Goal: Task Accomplishment & Management: Manage account settings

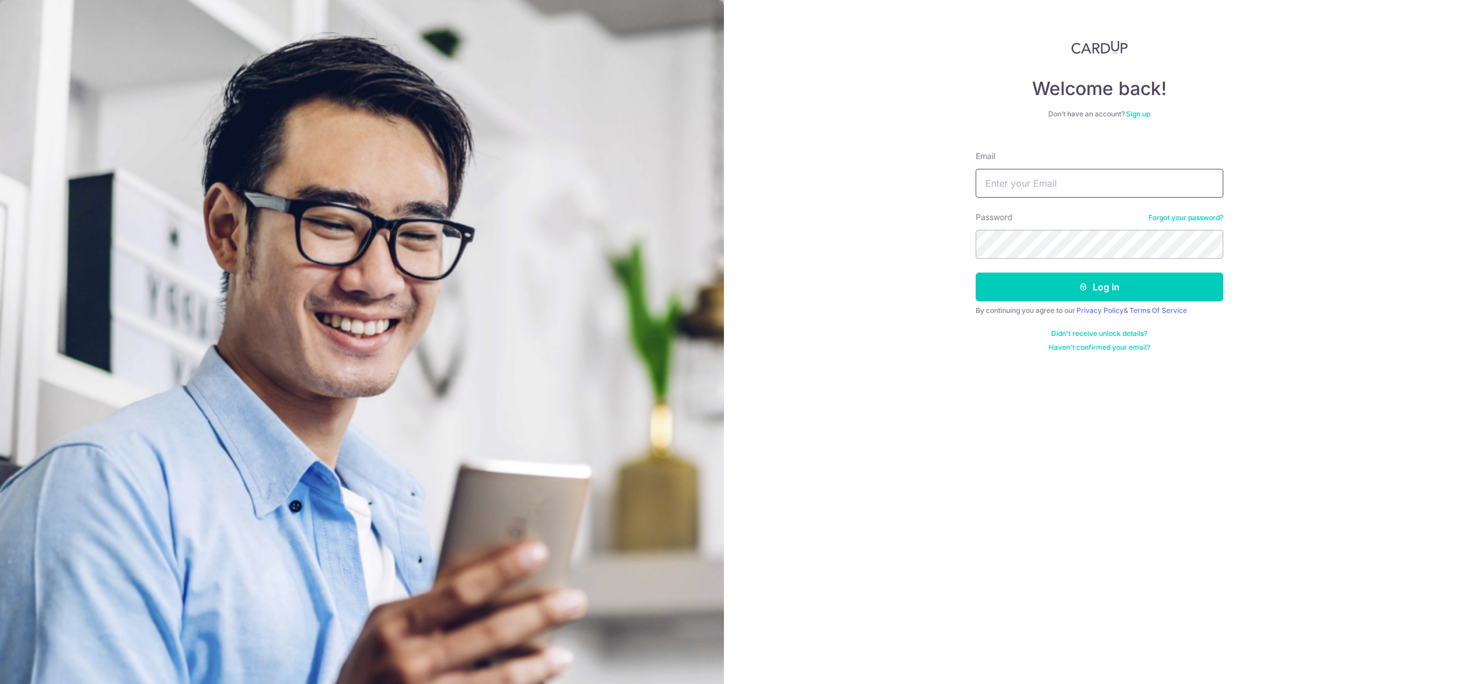
type input "[PERSON_NAME][EMAIL_ADDRESS][DOMAIN_NAME]"
click at [976, 273] on button "Log in" at bounding box center [1100, 287] width 248 height 29
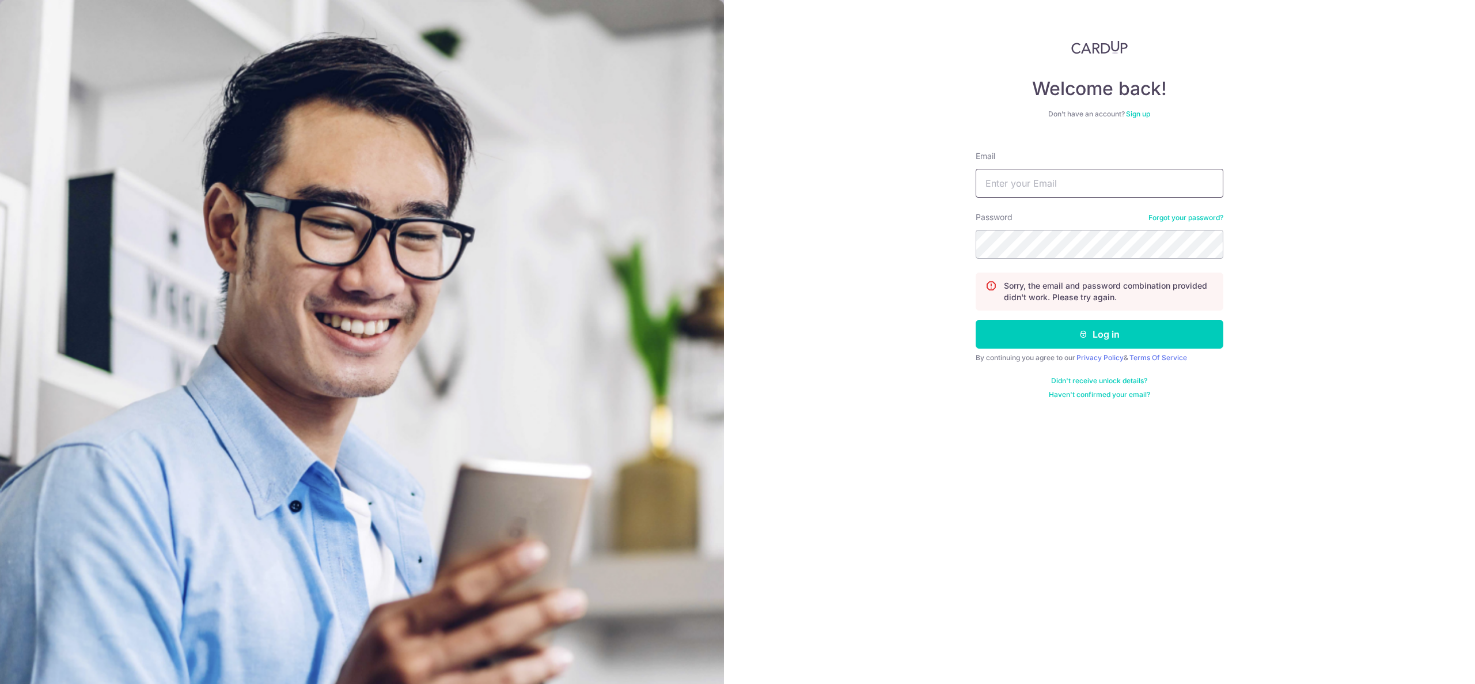
click at [1059, 186] on input "Email" at bounding box center [1100, 183] width 248 height 29
type input "[PERSON_NAME][EMAIL_ADDRESS][DOMAIN_NAME]"
click at [976, 320] on button "Log in" at bounding box center [1100, 334] width 248 height 29
click at [1089, 184] on input "Email" at bounding box center [1100, 183] width 248 height 29
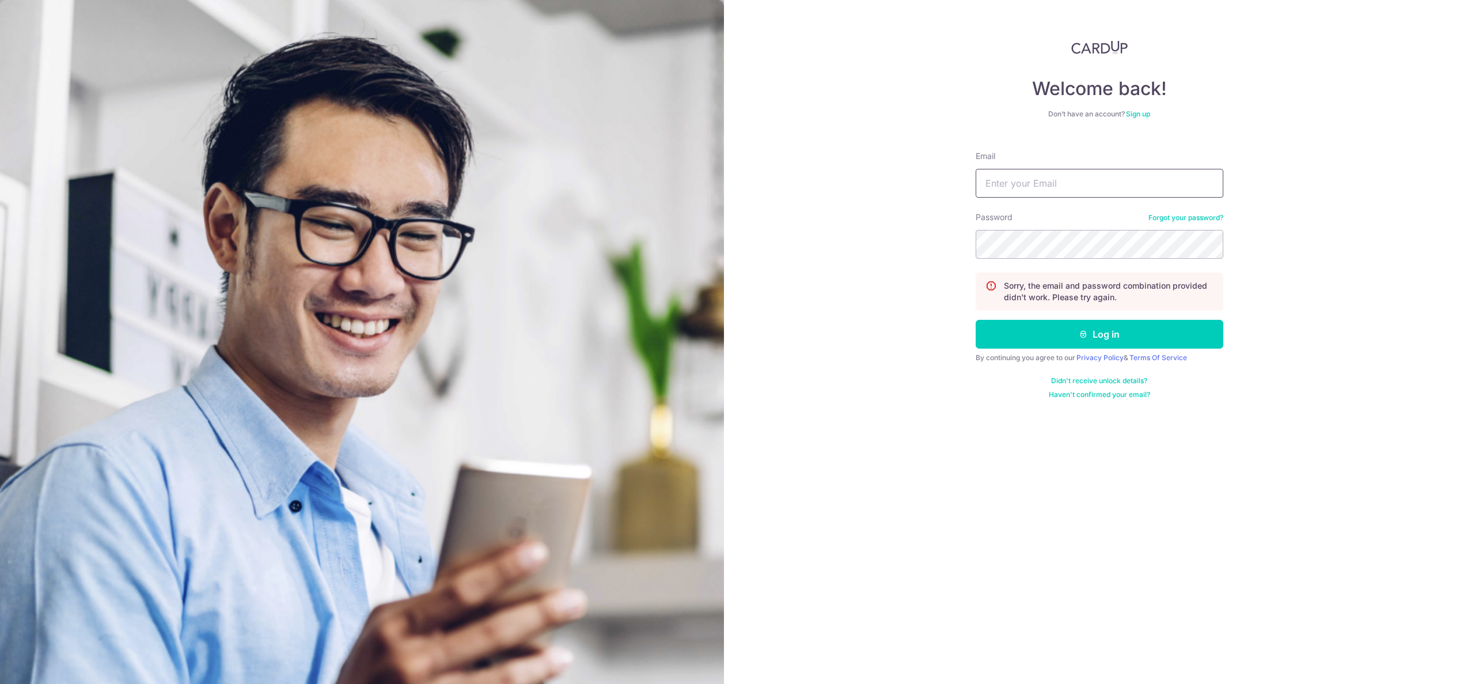
type input "[PERSON_NAME][EMAIL_ADDRESS][DOMAIN_NAME]"
click at [976, 320] on button "Log in" at bounding box center [1100, 334] width 248 height 29
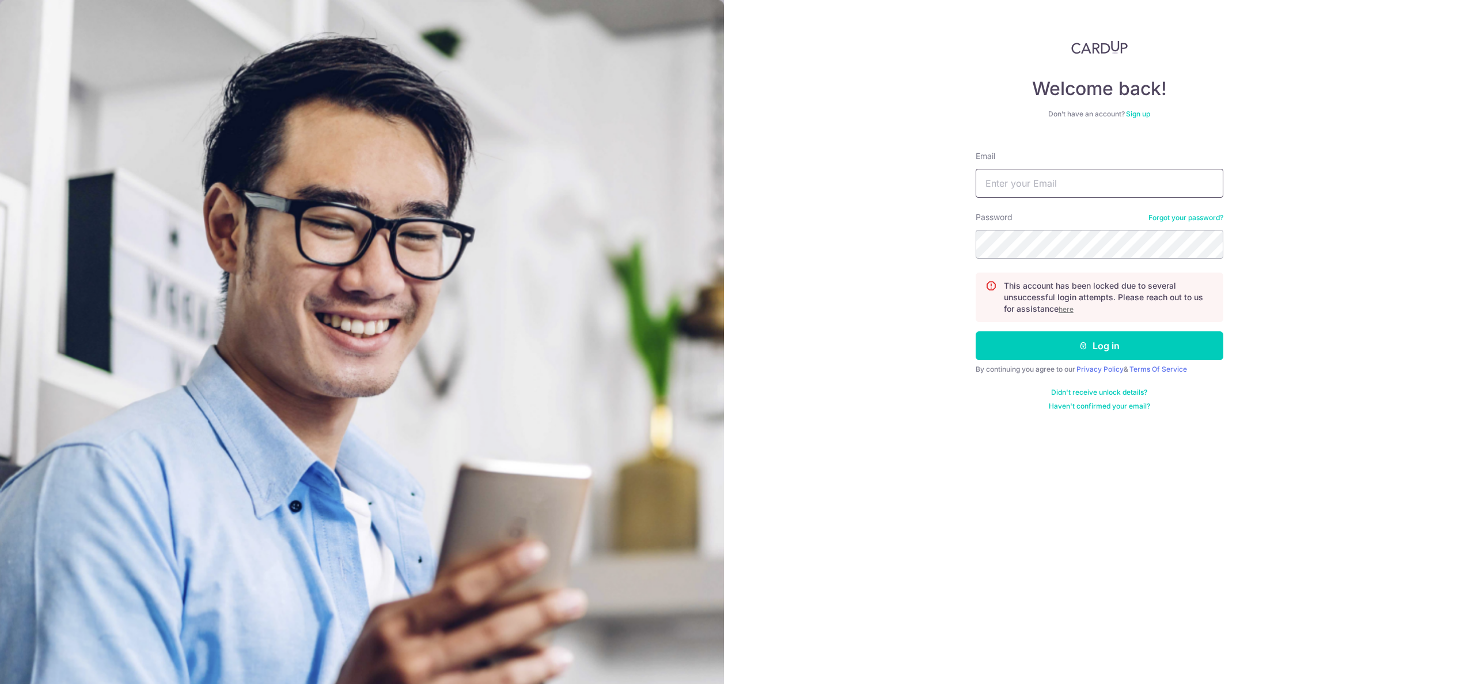
click at [1117, 192] on input "Email" at bounding box center [1100, 183] width 248 height 29
type input "[PERSON_NAME][EMAIL_ADDRESS][DOMAIN_NAME]"
click at [1163, 222] on div "Password Forgot your password?" at bounding box center [1100, 234] width 248 height 47
click at [1171, 219] on link "Forgot your password?" at bounding box center [1186, 217] width 75 height 9
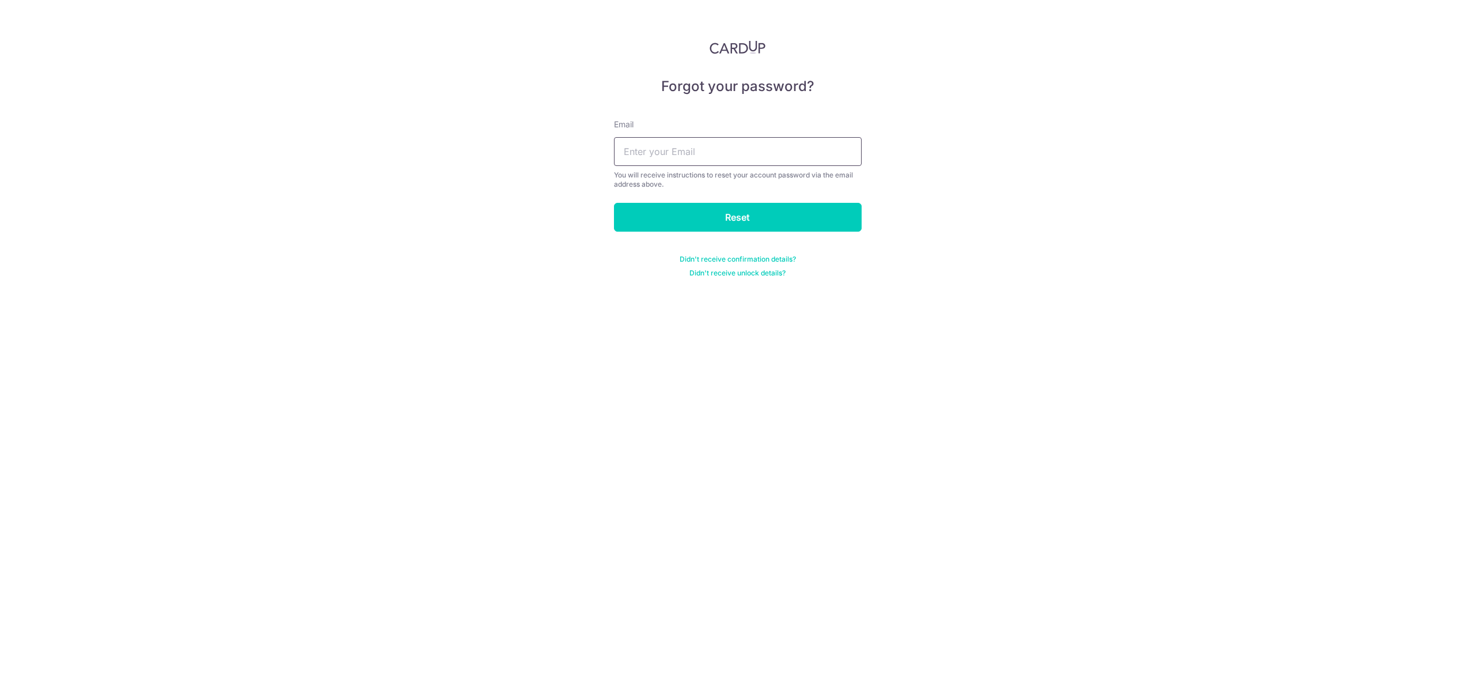
click at [756, 154] on input "text" at bounding box center [738, 151] width 248 height 29
type input "[PERSON_NAME][EMAIL_ADDRESS][DOMAIN_NAME]"
click at [718, 217] on input "Reset" at bounding box center [738, 217] width 248 height 29
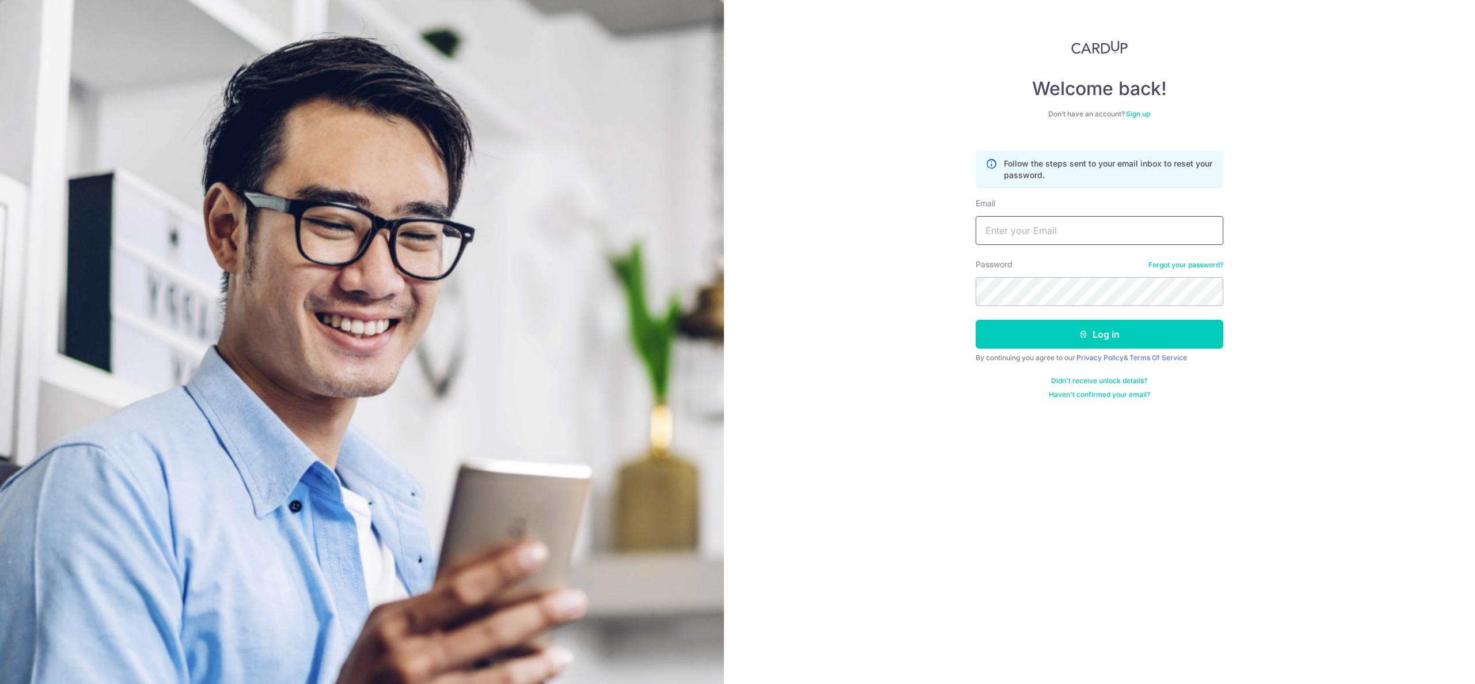
click at [1043, 238] on input "Email" at bounding box center [1100, 230] width 248 height 29
drag, startPoint x: 1043, startPoint y: 238, endPoint x: 1053, endPoint y: 241, distance: 10.4
click at [1043, 238] on input "Email" at bounding box center [1100, 230] width 248 height 29
type input "[PERSON_NAME][EMAIL_ADDRESS][DOMAIN_NAME]"
click at [976, 320] on button "Log in" at bounding box center [1100, 334] width 248 height 29
